Goal: Navigation & Orientation: Find specific page/section

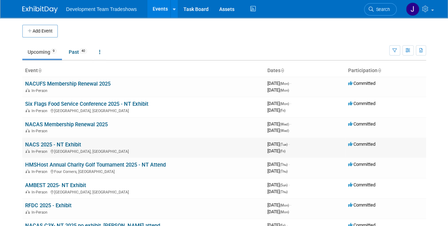
click at [101, 141] on td "NACS 2025 - NT Exhibit In-Person Chicago, IL" at bounding box center [143, 148] width 242 height 20
click at [100, 148] on div "In-Person Chicago, IL" at bounding box center [143, 151] width 237 height 6
click at [201, 108] on div "In-Person [GEOGRAPHIC_DATA], [GEOGRAPHIC_DATA]" at bounding box center [143, 111] width 237 height 6
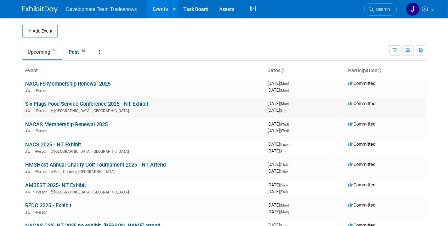
click at [201, 108] on div "In-Person Salt Lake City, UT" at bounding box center [143, 111] width 237 height 6
click at [165, 110] on div "In-Person Salt Lake City, UT" at bounding box center [143, 111] width 237 height 6
click at [165, 106] on td "Six Flags Food Service Conference 2025 - NT Exhibit In-Person Salt Lake City, UT" at bounding box center [143, 107] width 242 height 20
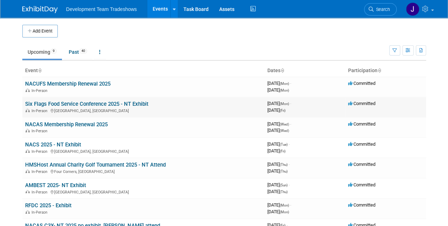
click at [165, 106] on td "Six Flags Food Service Conference 2025 - NT Exhibit In-Person Salt Lake City, UT" at bounding box center [143, 107] width 242 height 20
click at [150, 108] on div "In-Person Salt Lake City, UT" at bounding box center [143, 111] width 237 height 6
click at [177, 110] on div "In-Person Salt Lake City, UT" at bounding box center [143, 111] width 237 height 6
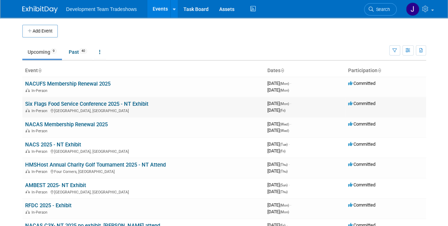
click at [211, 109] on div "In-Person Salt Lake City, UT" at bounding box center [143, 111] width 237 height 6
click at [157, 132] on div "In-Person" at bounding box center [143, 131] width 237 height 6
click at [169, 105] on td "Six Flags Food Service Conference 2025 - NT Exhibit In-Person Salt Lake City, UT" at bounding box center [143, 107] width 242 height 20
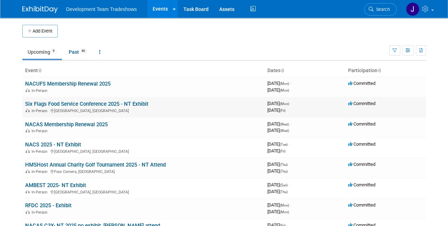
click at [169, 105] on td "Six Flags Food Service Conference 2025 - NT Exhibit In-Person Salt Lake City, UT" at bounding box center [143, 107] width 242 height 20
click at [181, 111] on div "In-Person Salt Lake City, UT" at bounding box center [143, 111] width 237 height 6
click at [181, 109] on div "In-Person Salt Lake City, UT" at bounding box center [143, 111] width 237 height 6
click at [187, 134] on td "NACAS Membership Renewal 2025 In-Person" at bounding box center [143, 128] width 242 height 20
click at [170, 108] on div "In-Person [GEOGRAPHIC_DATA], [GEOGRAPHIC_DATA]" at bounding box center [143, 111] width 237 height 6
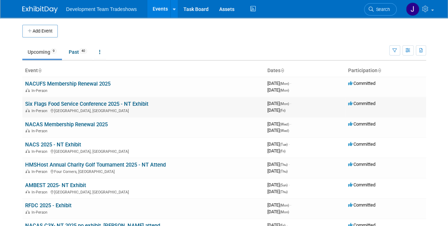
click at [170, 108] on div "In-Person [GEOGRAPHIC_DATA], [GEOGRAPHIC_DATA]" at bounding box center [143, 111] width 237 height 6
click at [170, 108] on div "In-Person Salt Lake City, UT" at bounding box center [143, 111] width 237 height 6
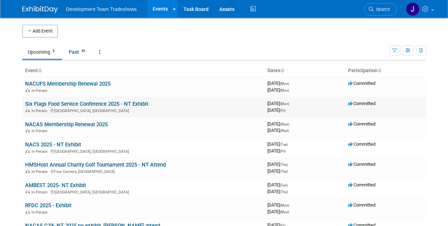
click at [257, 106] on td "Six Flags Food Service Conference 2025 - NT Exhibit In-Person Salt Lake City, UT" at bounding box center [143, 107] width 242 height 20
click at [55, 103] on link "Six Flags Food Service Conference 2025 - NT Exhibit" at bounding box center [86, 104] width 123 height 6
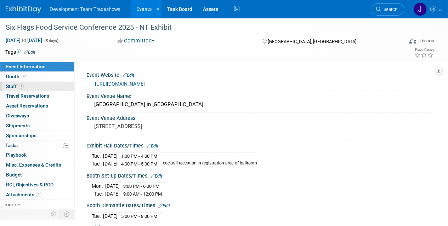
click at [11, 88] on span "Staff 1" at bounding box center [15, 87] width 18 height 6
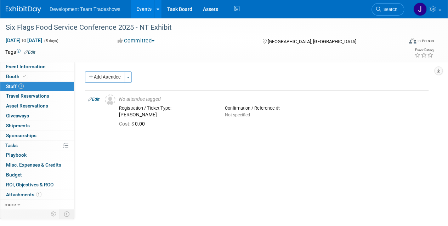
click at [147, 7] on link "Events" at bounding box center [144, 9] width 26 height 18
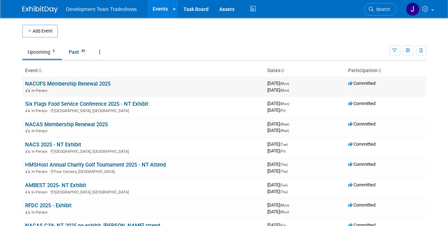
click at [57, 84] on link "NACUFS Membership Renewal 2025" at bounding box center [67, 84] width 85 height 6
click at [50, 122] on link "NACAS Membership Renewal 2025" at bounding box center [66, 125] width 83 height 6
click at [48, 124] on link "NACAS Membership Renewal 2025" at bounding box center [66, 125] width 83 height 6
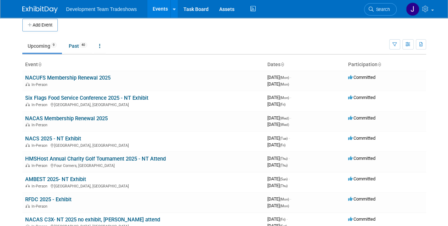
scroll to position [7, 0]
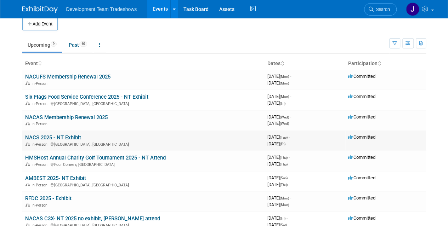
click at [33, 140] on link "NACS 2025 - NT Exhibit" at bounding box center [53, 138] width 56 height 6
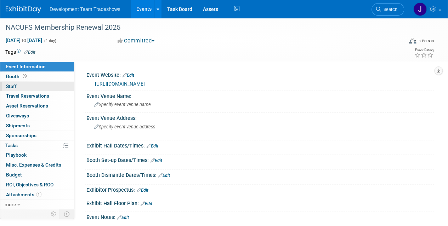
click at [13, 87] on span "Staff 0" at bounding box center [11, 87] width 11 height 6
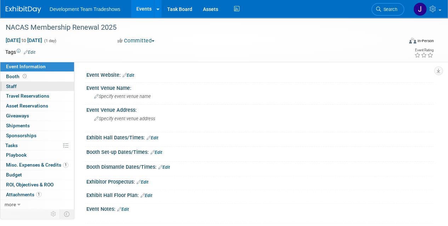
click at [11, 85] on span "Staff 0" at bounding box center [11, 87] width 11 height 6
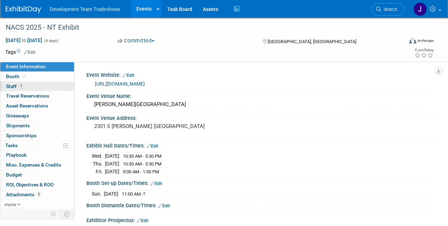
click at [10, 86] on span "Staff 1" at bounding box center [15, 87] width 18 height 6
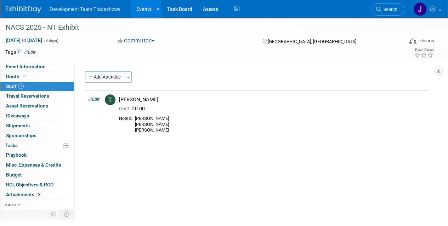
click at [144, 10] on link "Events" at bounding box center [144, 9] width 26 height 18
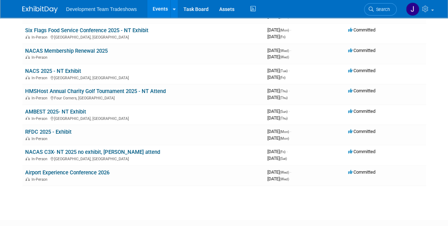
scroll to position [74, 0]
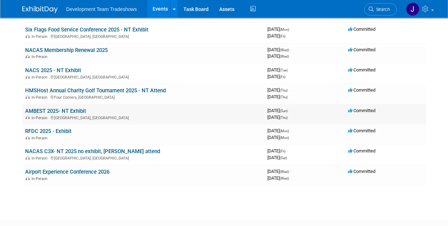
click at [72, 110] on link "AMBEST 2025- NT Exhibit" at bounding box center [55, 111] width 61 height 6
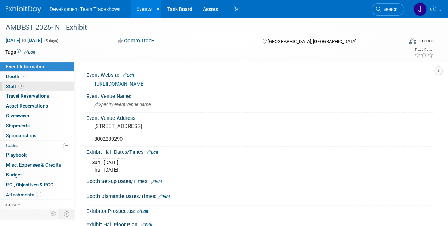
click at [15, 84] on span "Staff 1" at bounding box center [15, 87] width 18 height 6
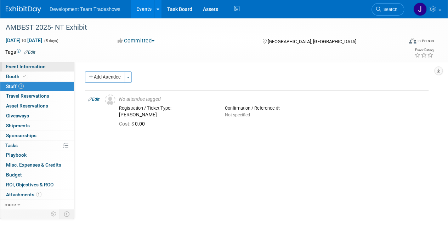
click at [22, 68] on span "Event Information" at bounding box center [26, 67] width 40 height 6
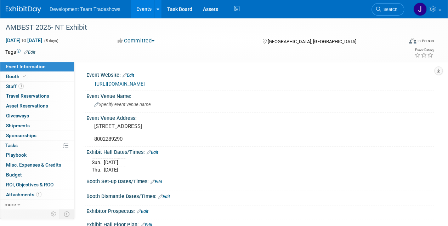
click at [142, 8] on link "Events" at bounding box center [144, 9] width 26 height 18
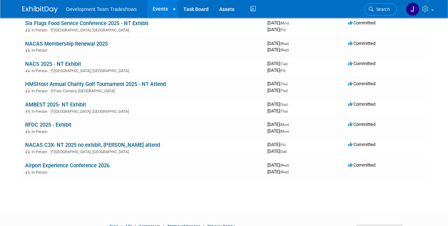
scroll to position [82, 0]
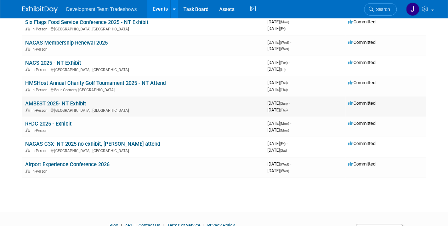
click at [68, 102] on link "AMBEST 2025- NT Exhibit" at bounding box center [55, 104] width 61 height 6
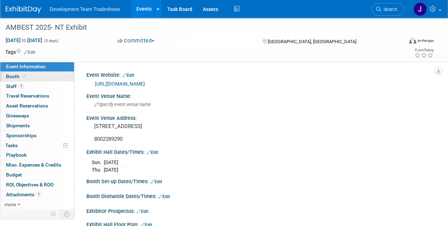
click at [14, 80] on link "Booth" at bounding box center [37, 77] width 74 height 10
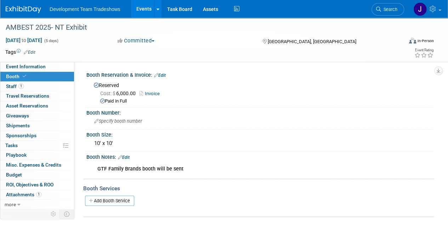
click at [144, 9] on link "Events" at bounding box center [144, 9] width 26 height 18
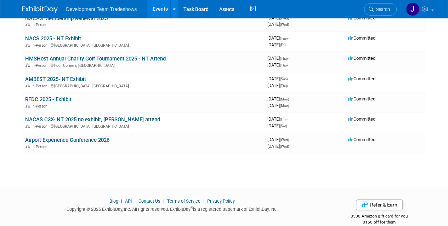
scroll to position [107, 0]
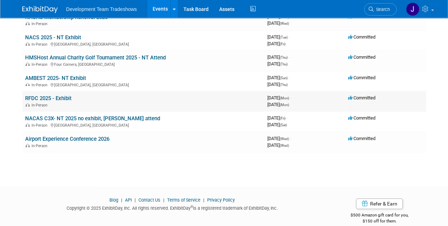
click at [50, 98] on link "RFDC 2025 - Exhibit" at bounding box center [48, 98] width 46 height 6
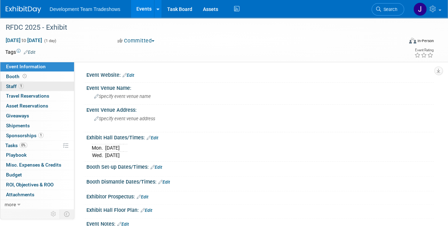
click at [12, 89] on span "Staff 1" at bounding box center [15, 87] width 18 height 6
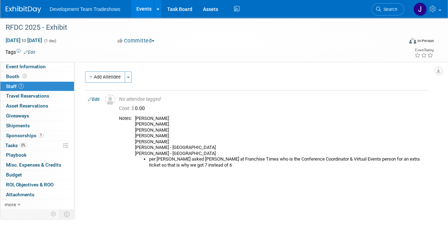
click at [142, 10] on link "Events" at bounding box center [144, 9] width 26 height 18
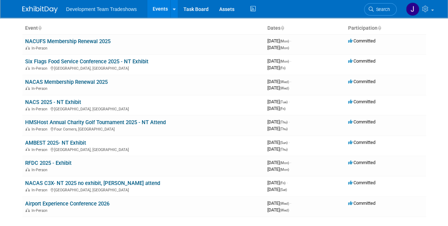
scroll to position [43, 0]
